Goal: Communication & Community: Connect with others

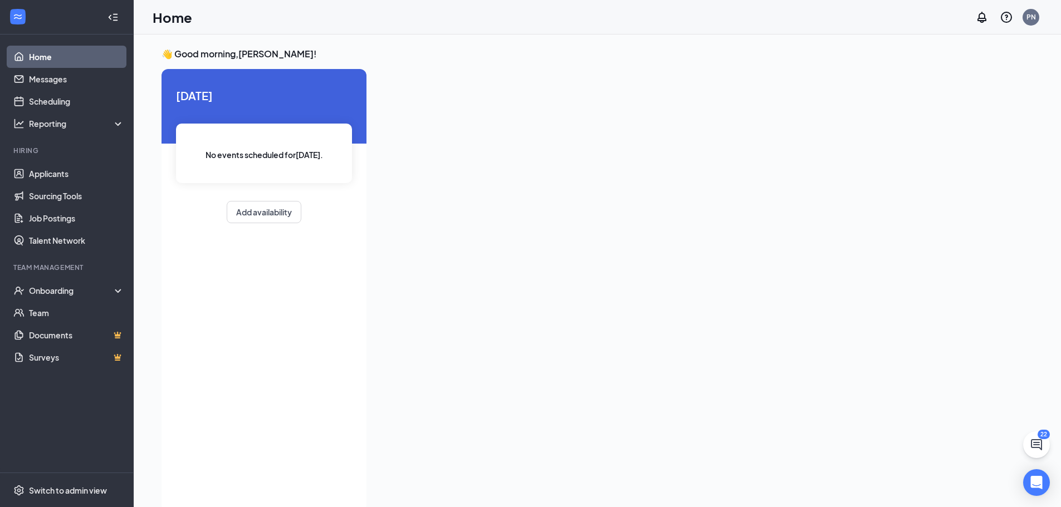
click at [1036, 29] on div "Home PN" at bounding box center [597, 17] width 927 height 35
click at [1032, 14] on div "PN" at bounding box center [1031, 16] width 9 height 9
click at [936, 176] on div "Log out" at bounding box center [975, 181] width 120 height 11
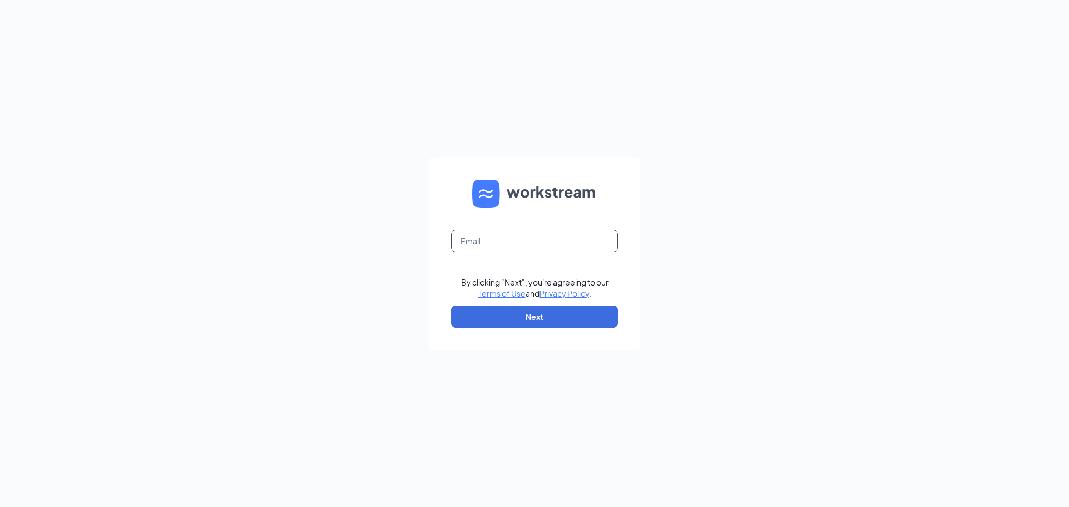
click at [519, 248] on input "text" at bounding box center [534, 241] width 167 height 22
type input "[EMAIL_ADDRESS][DOMAIN_NAME]"
click at [568, 333] on form "[EMAIL_ADDRESS][DOMAIN_NAME] By clicking "Next", you're agreeing to our Terms o…" at bounding box center [535, 254] width 212 height 193
click at [575, 326] on button "Next" at bounding box center [534, 317] width 167 height 22
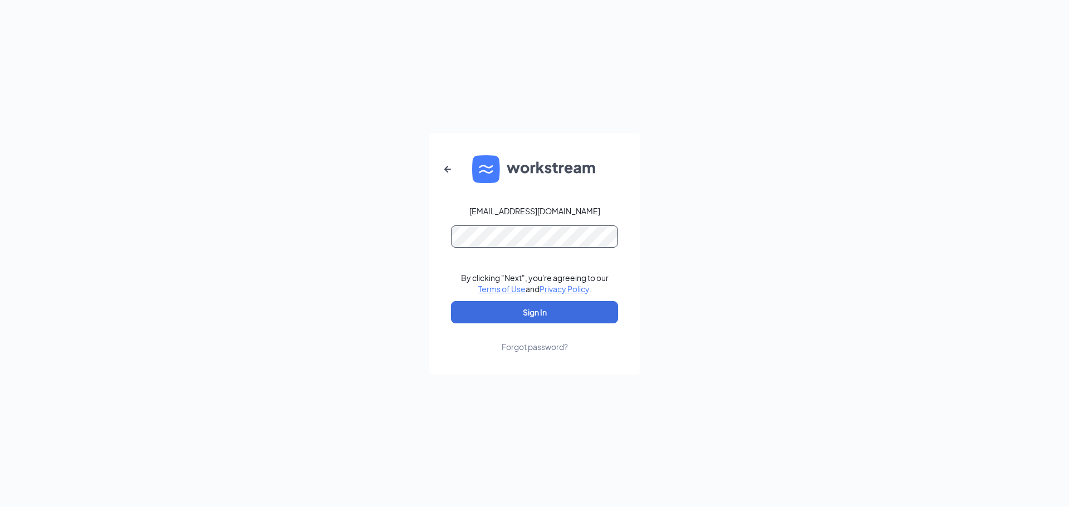
click at [451, 301] on button "Sign In" at bounding box center [534, 312] width 167 height 22
click at [596, 319] on button "Sign In" at bounding box center [534, 312] width 167 height 22
click at [0, 295] on div "jessicajauregui2@gmail.com Credential mismatches. By clicking "Next", you're ag…" at bounding box center [534, 253] width 1069 height 507
click at [451, 301] on button "Sign In" at bounding box center [534, 312] width 167 height 22
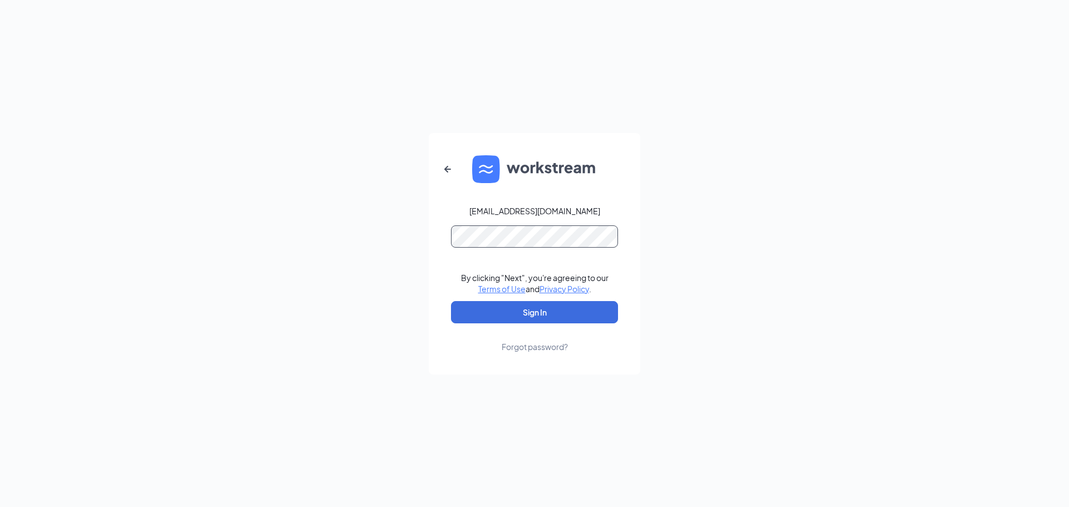
click at [451, 301] on button "Sign In" at bounding box center [534, 312] width 167 height 22
click at [255, 272] on div "jessicajauregui2@gmail.com Credential mismatches. By clicking "Next", you're ag…" at bounding box center [534, 253] width 1069 height 507
click at [451, 301] on button "Sign In" at bounding box center [534, 312] width 167 height 22
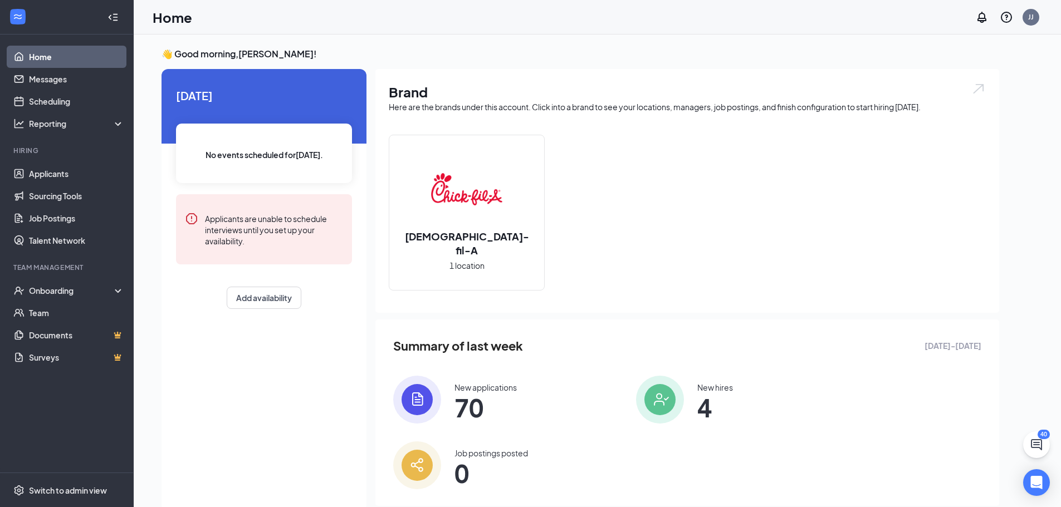
click at [688, 188] on div "Chick-fil-A 1 location" at bounding box center [687, 217] width 597 height 165
click at [134, 292] on div "👋 Good morning, Jessica Jauregui ! Today No events scheduled for today . Applic…" at bounding box center [597, 284] width 927 height 499
click at [102, 295] on div "Onboarding" at bounding box center [72, 290] width 86 height 11
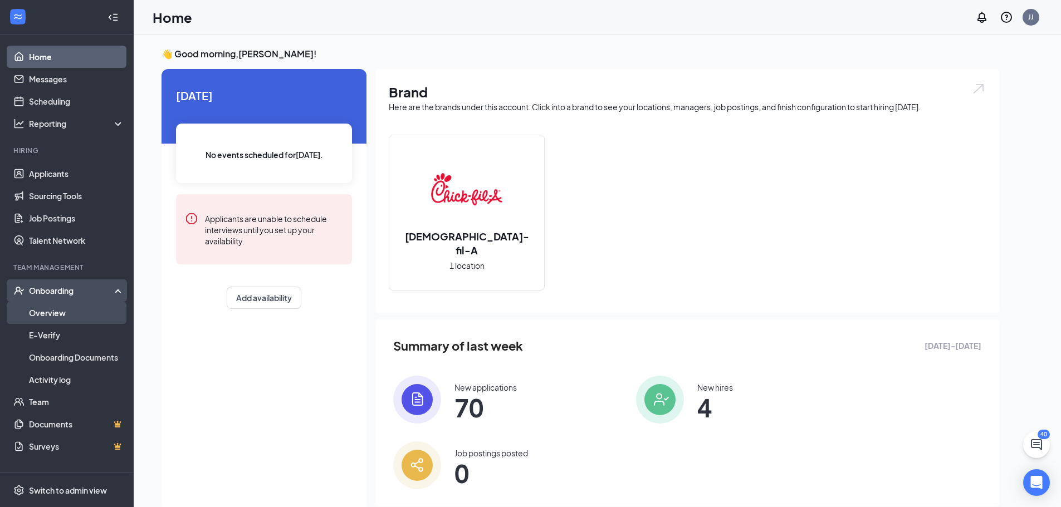
click at [72, 314] on link "Overview" at bounding box center [76, 313] width 95 height 22
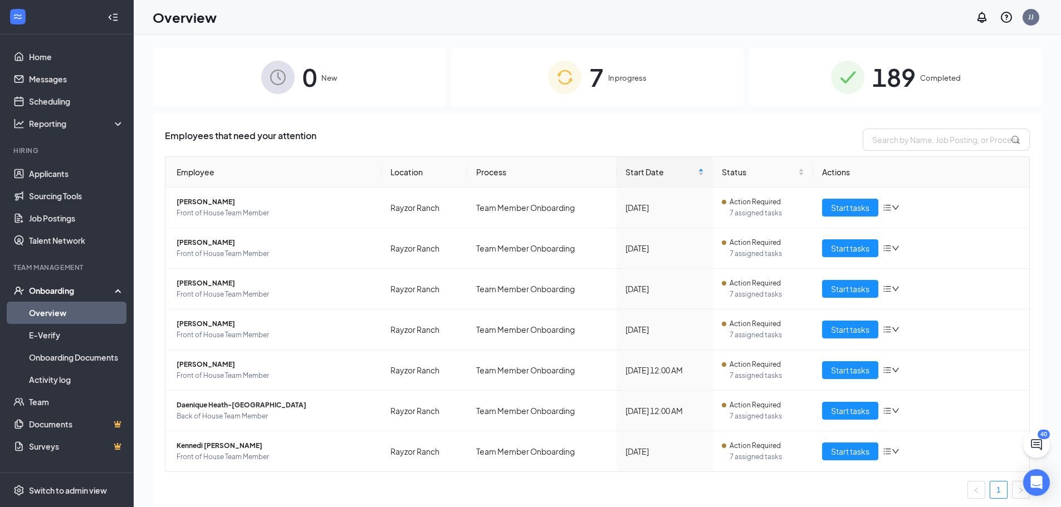
click at [671, 92] on div "7 In progress" at bounding box center [597, 77] width 293 height 58
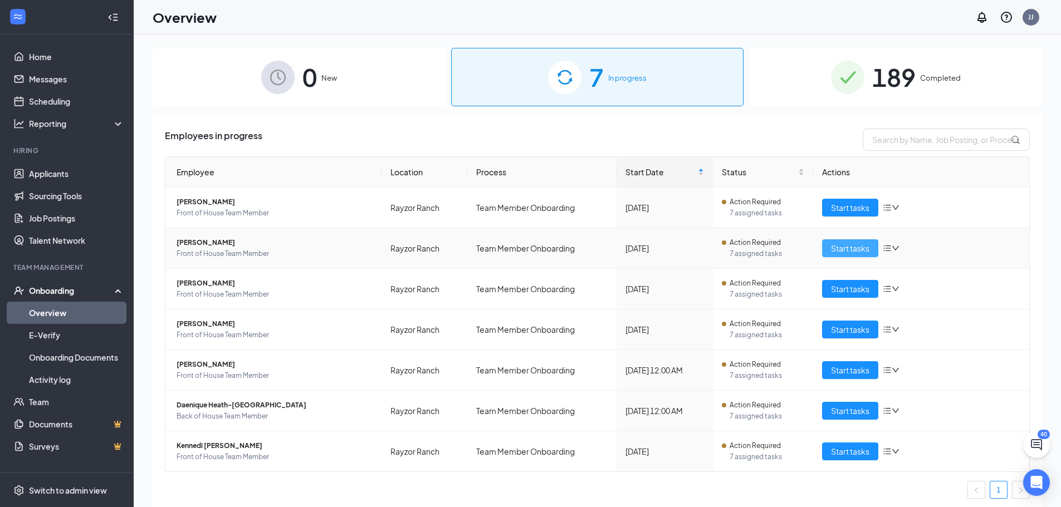
click at [831, 247] on span "Start tasks" at bounding box center [850, 248] width 38 height 12
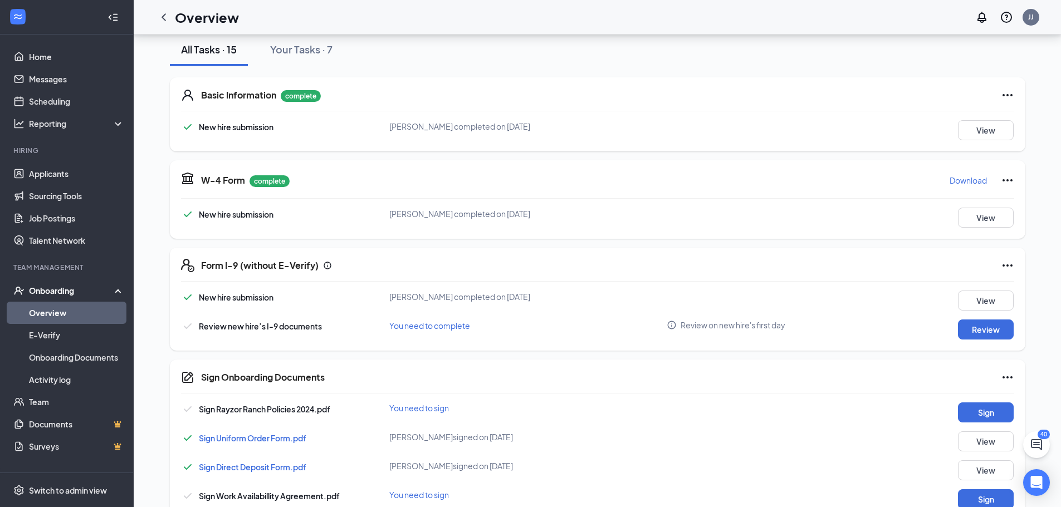
scroll to position [167, 0]
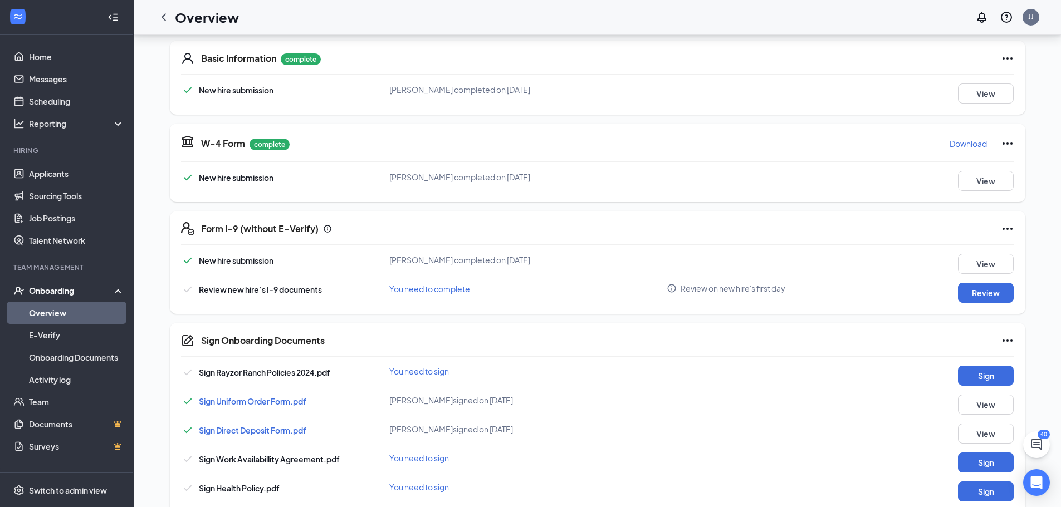
click at [750, 422] on div "Sign Rayzor Ranch Policies 2024.pdf You need to sign Sign Sign Uniform Order Fo…" at bounding box center [597, 477] width 833 height 223
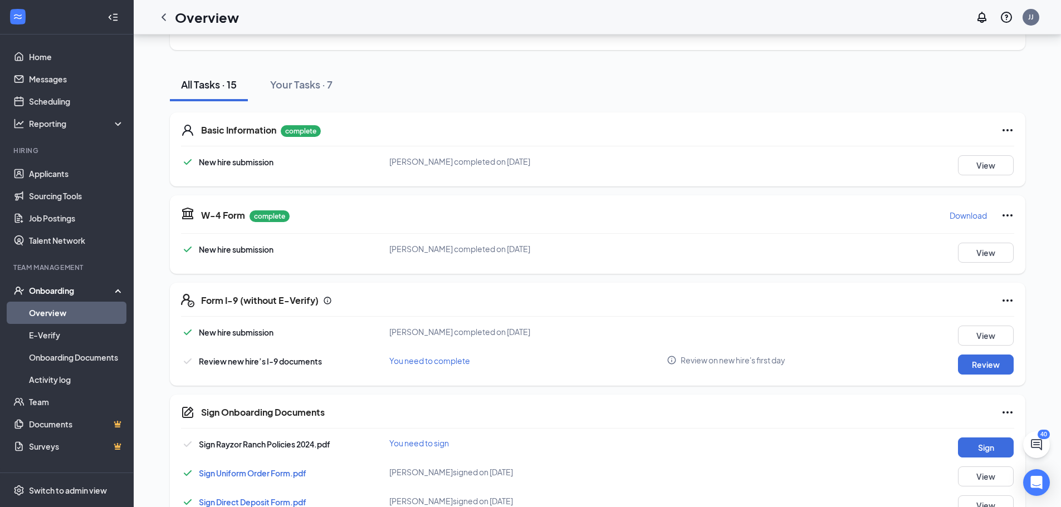
scroll to position [0, 0]
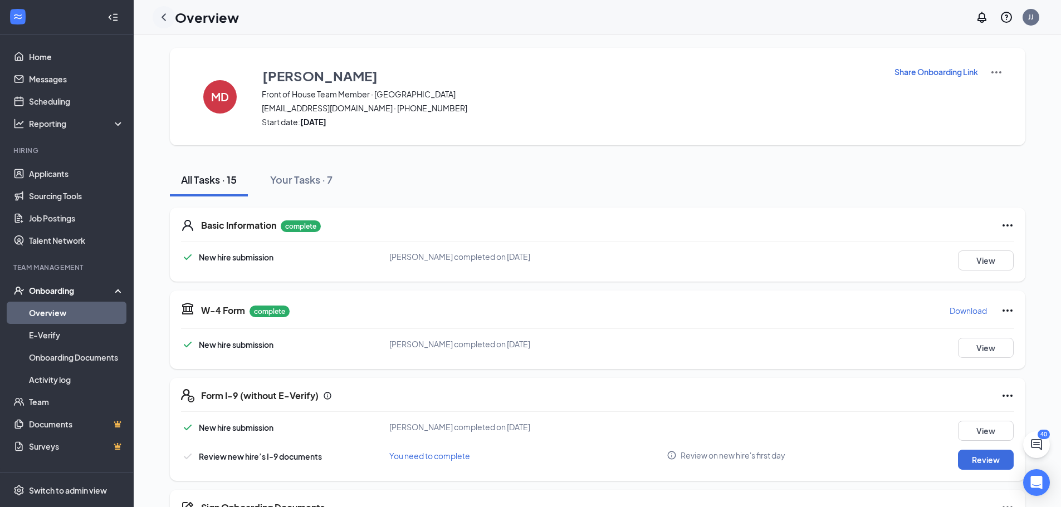
click at [162, 16] on icon "ChevronLeft" at bounding box center [163, 17] width 13 height 13
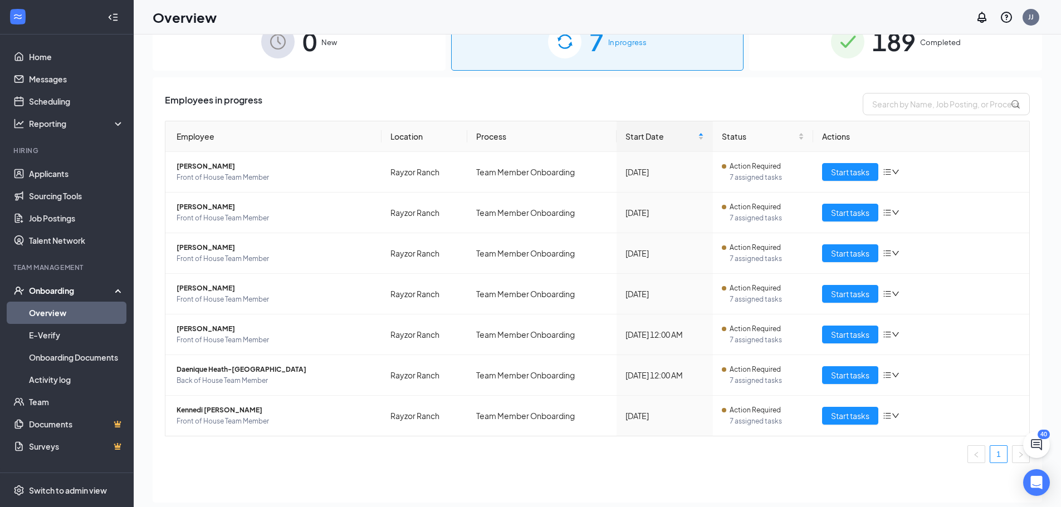
scroll to position [50, 0]
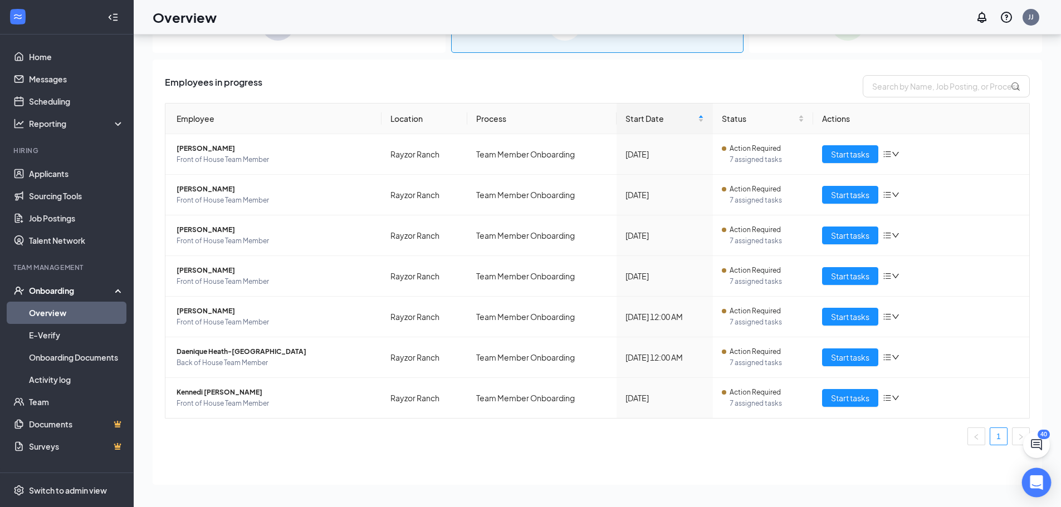
click at [1041, 480] on icon "Open Intercom Messenger" at bounding box center [1036, 483] width 13 height 14
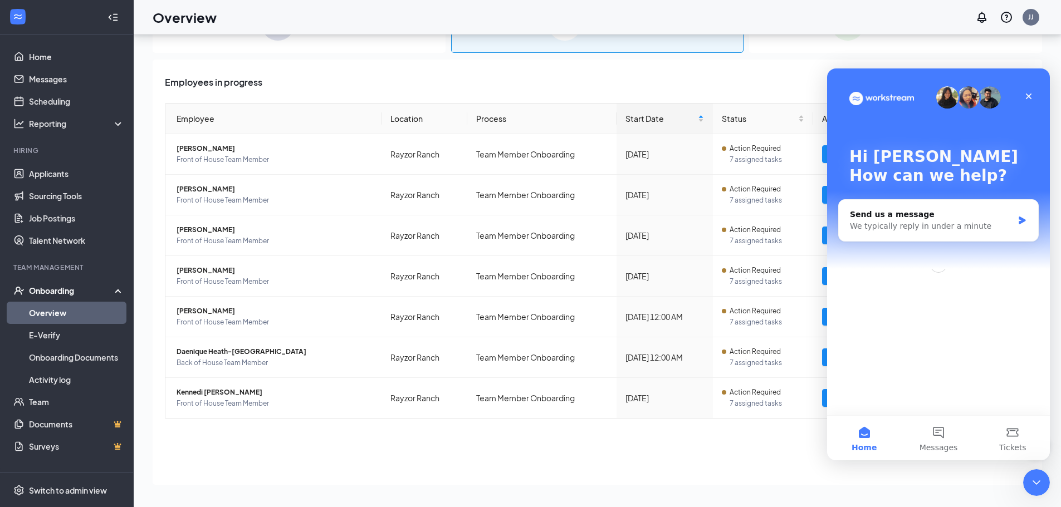
scroll to position [0, 0]
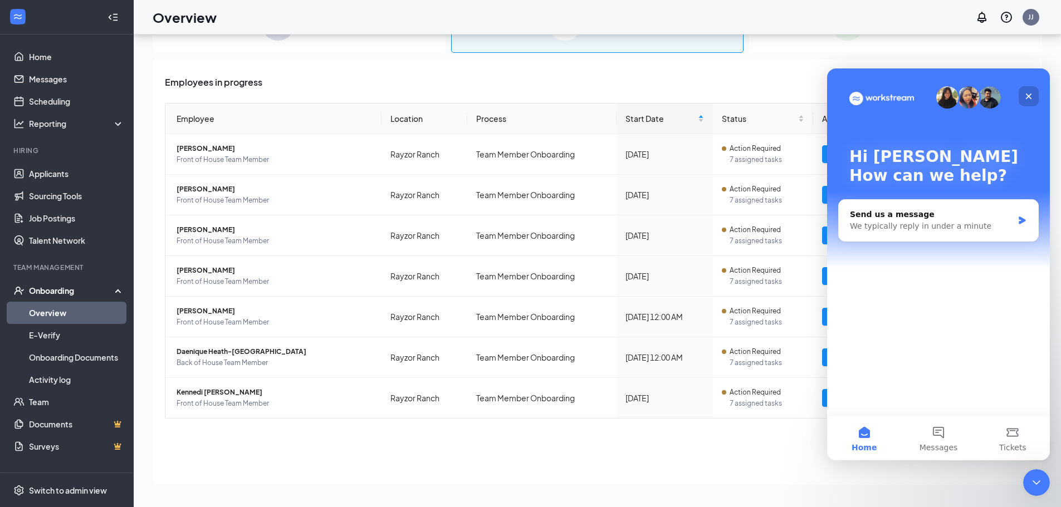
click at [1031, 96] on icon "Close" at bounding box center [1028, 96] width 9 height 9
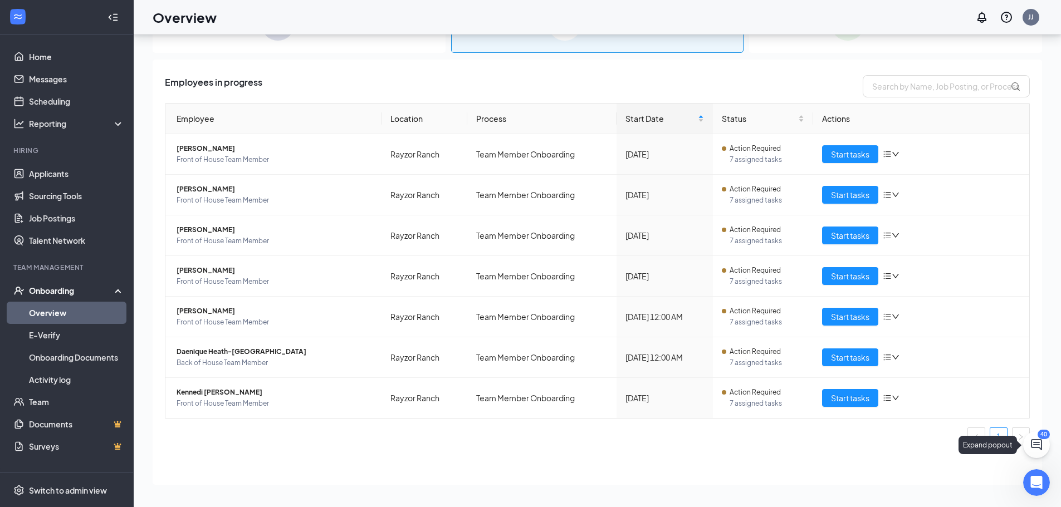
click at [1033, 445] on div "40 0 New 7 In progress 189 Completed Employees in progress Employee Location Pr…" at bounding box center [597, 245] width 927 height 523
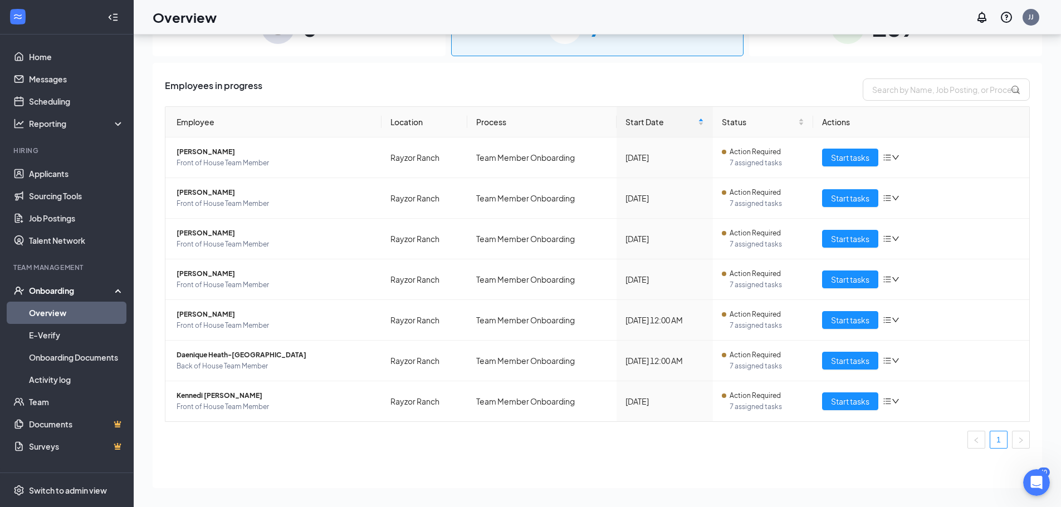
click at [59, 315] on link "Overview" at bounding box center [76, 313] width 95 height 22
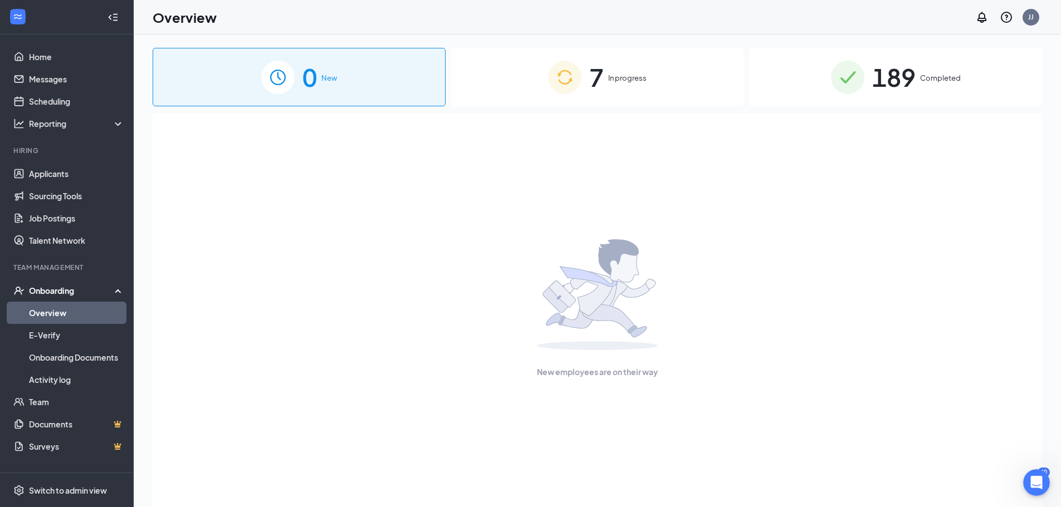
click at [1046, 467] on div "0 New 7 In progress 189 Completed New employees are on their way" at bounding box center [597, 296] width 927 height 523
click at [911, 94] on span "189" at bounding box center [893, 77] width 43 height 38
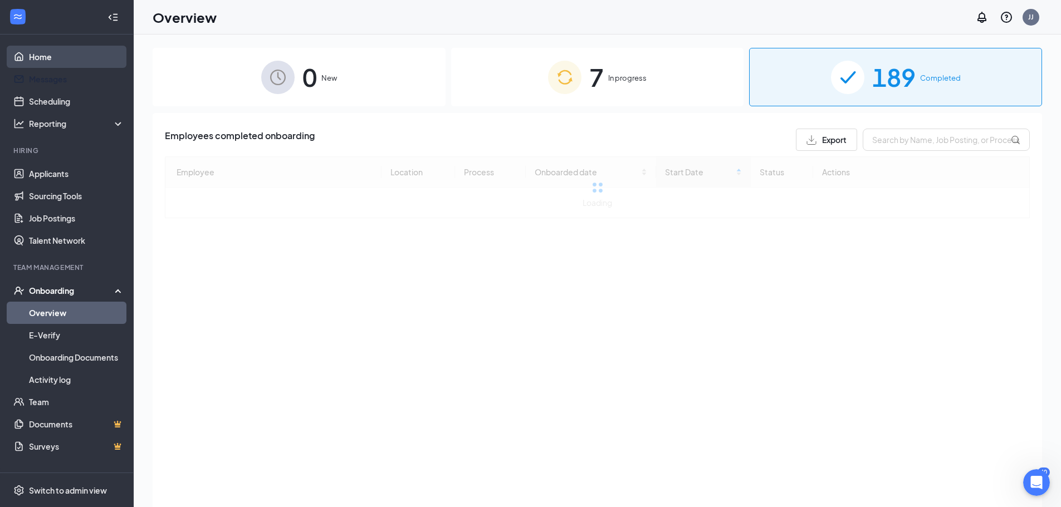
click at [65, 65] on link "Home" at bounding box center [76, 57] width 95 height 22
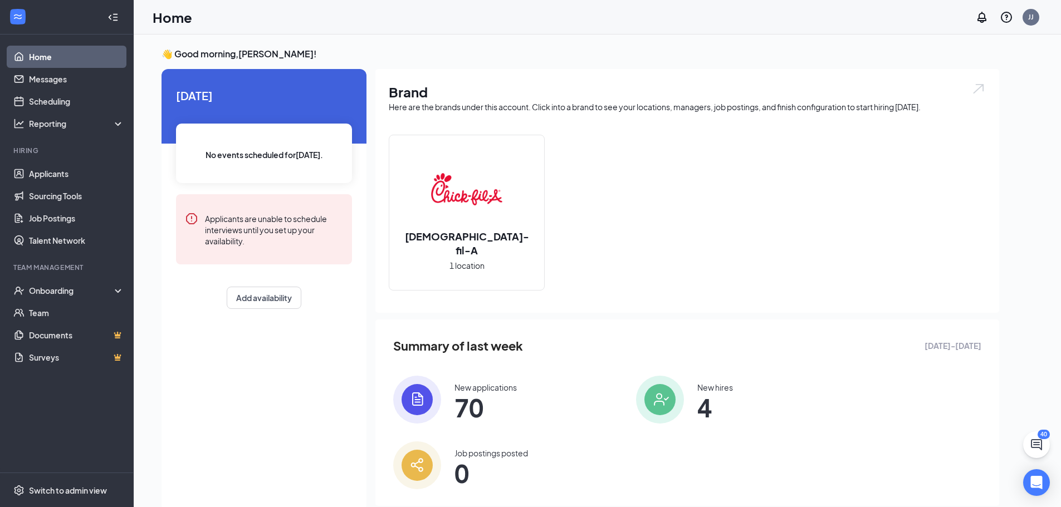
click at [1038, 436] on div "40" at bounding box center [1044, 434] width 12 height 9
click at [1042, 448] on icon "ChatActive" at bounding box center [1036, 444] width 11 height 11
click at [872, 498] on div "Chat 40" at bounding box center [905, 494] width 170 height 18
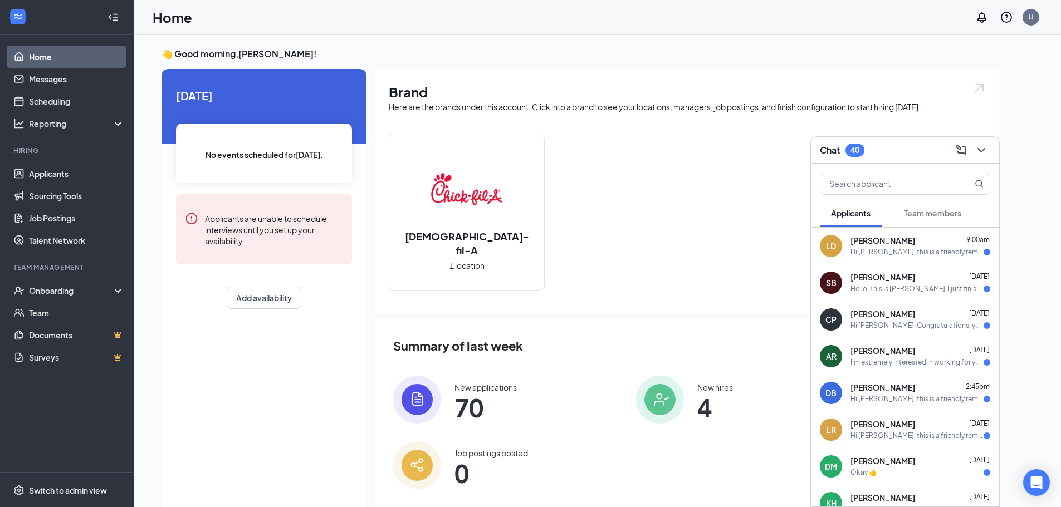
click at [927, 215] on span "Team members" at bounding box center [932, 213] width 57 height 10
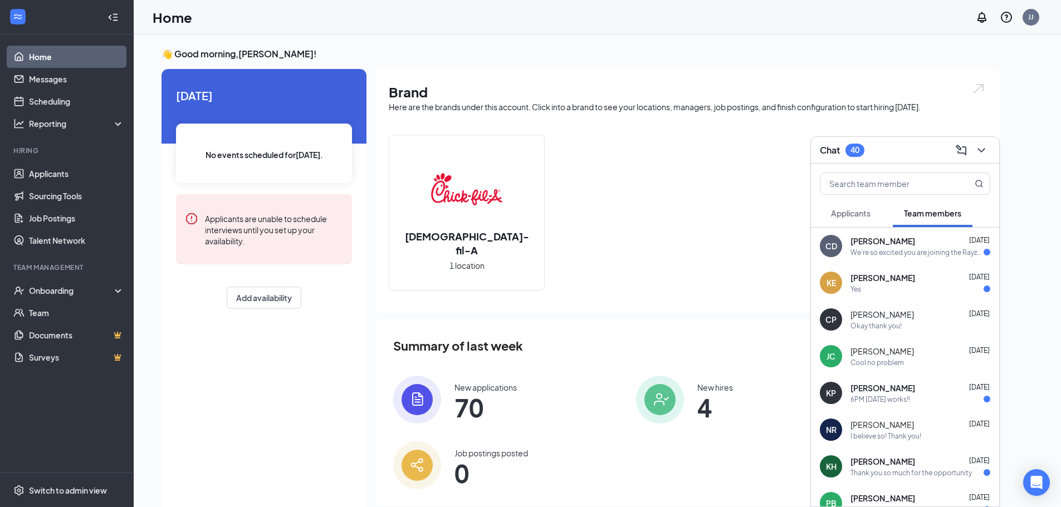
click at [931, 285] on div "Yes" at bounding box center [921, 289] width 140 height 9
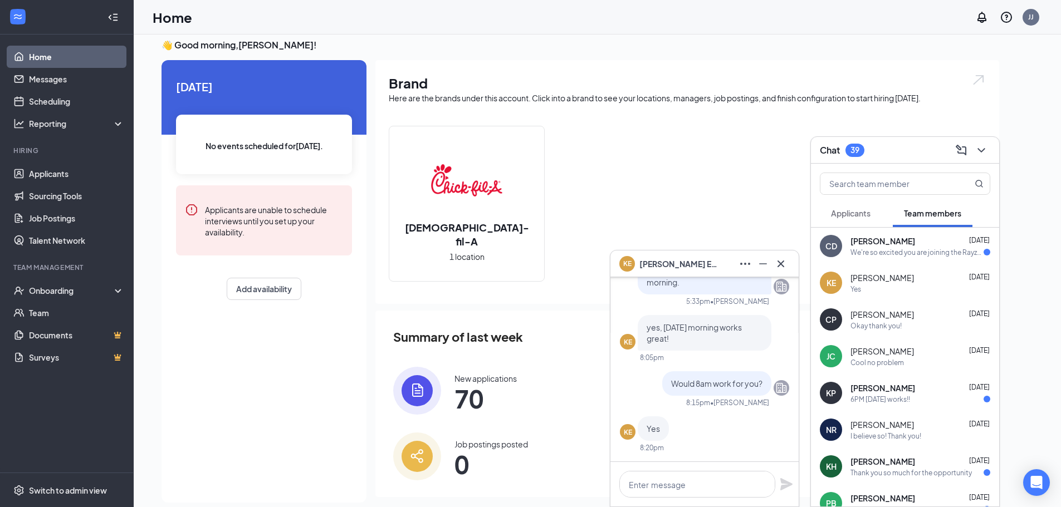
scroll to position [23, 0]
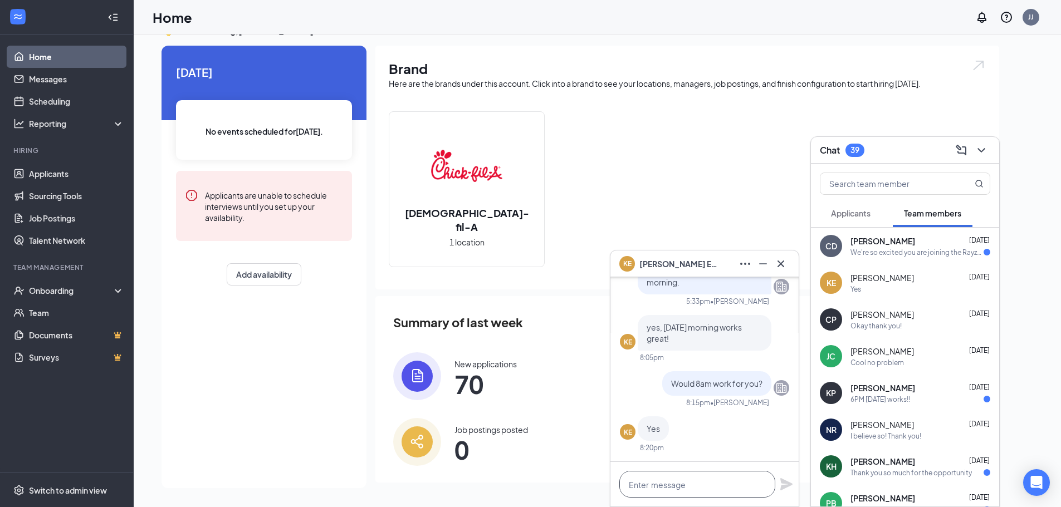
click at [720, 491] on textarea at bounding box center [697, 484] width 156 height 27
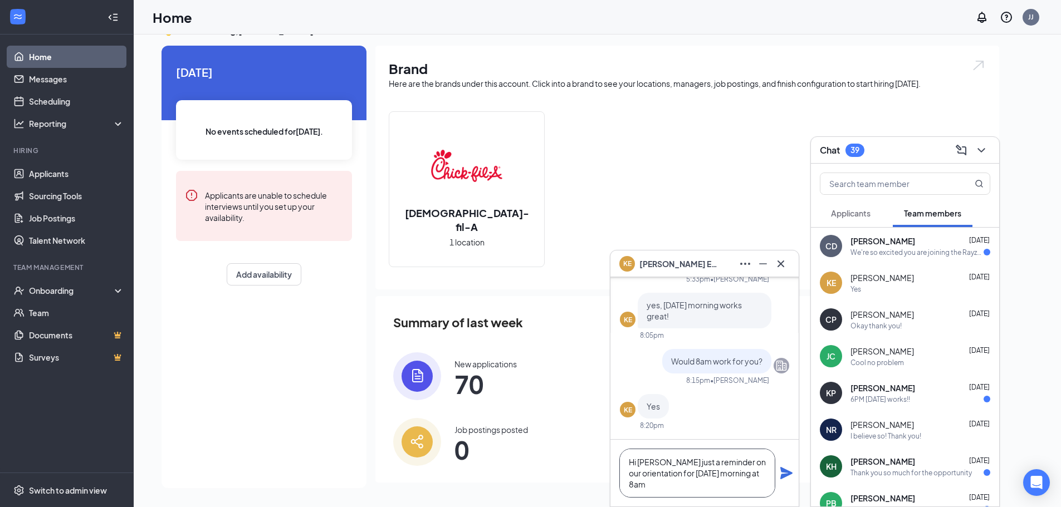
type textarea "Hi [PERSON_NAME] just a reminder on our orientation for [DATE] morning at 8am"
click at [790, 471] on icon "Plane" at bounding box center [786, 473] width 13 height 13
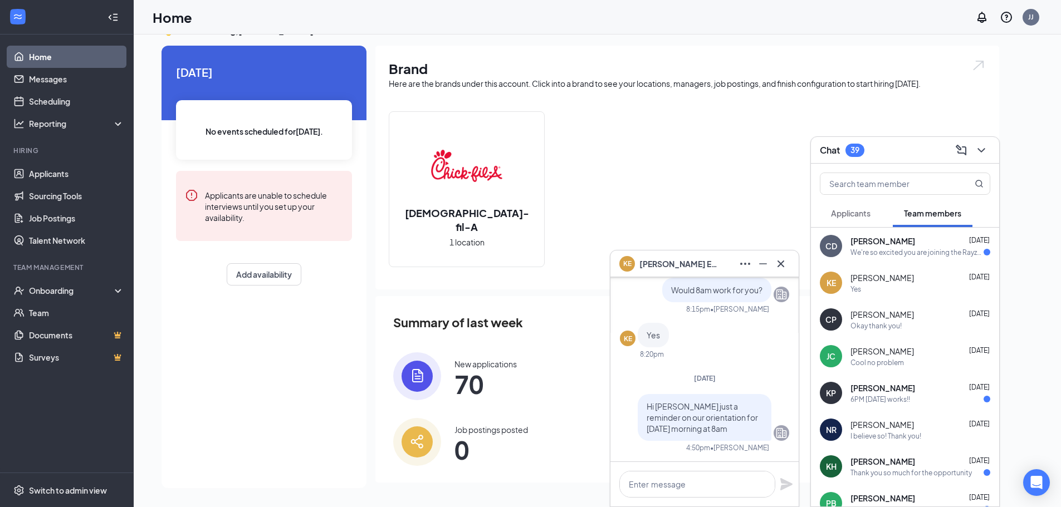
scroll to position [0, 0]
click at [783, 266] on icon "Cross" at bounding box center [781, 263] width 7 height 7
